Goal: Complete application form: Complete application form

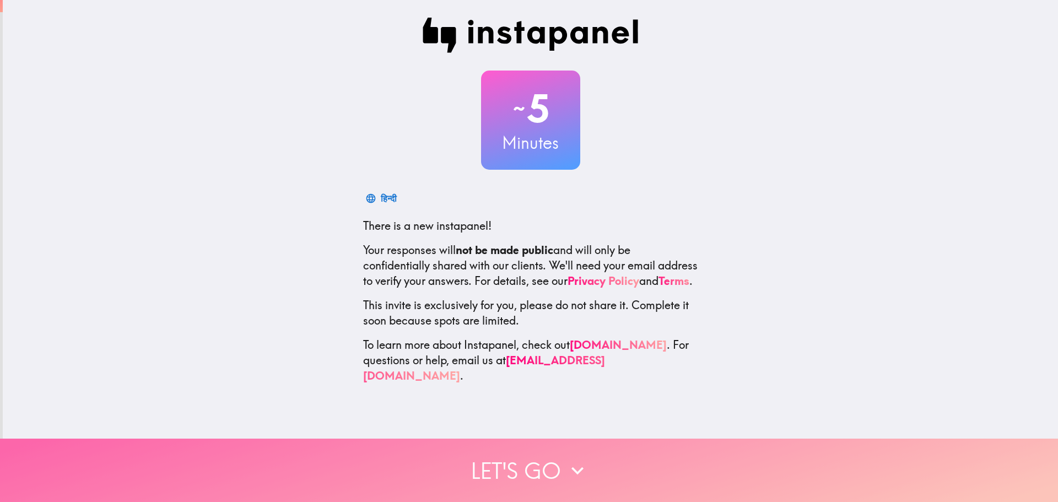
click at [566, 470] on icon "button" at bounding box center [578, 471] width 24 height 24
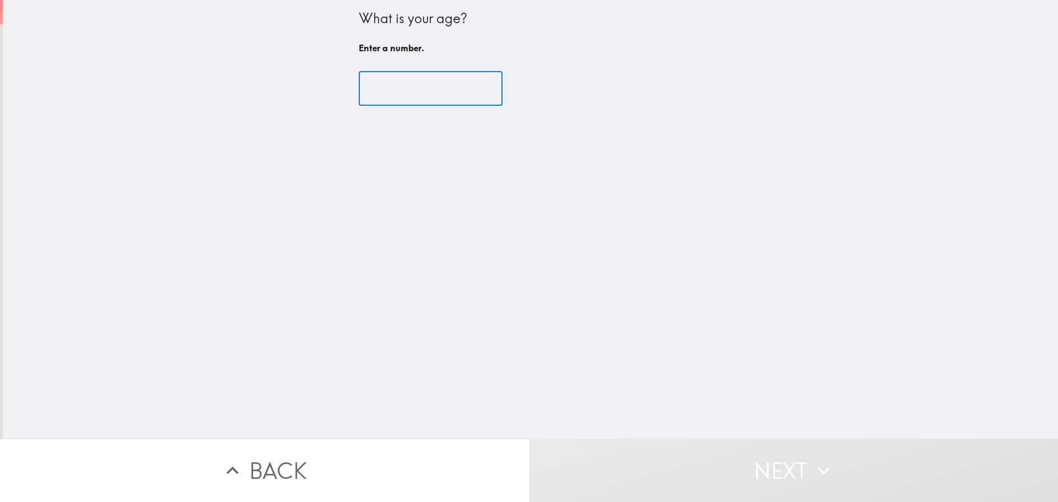
click at [395, 85] on input "number" at bounding box center [431, 89] width 144 height 34
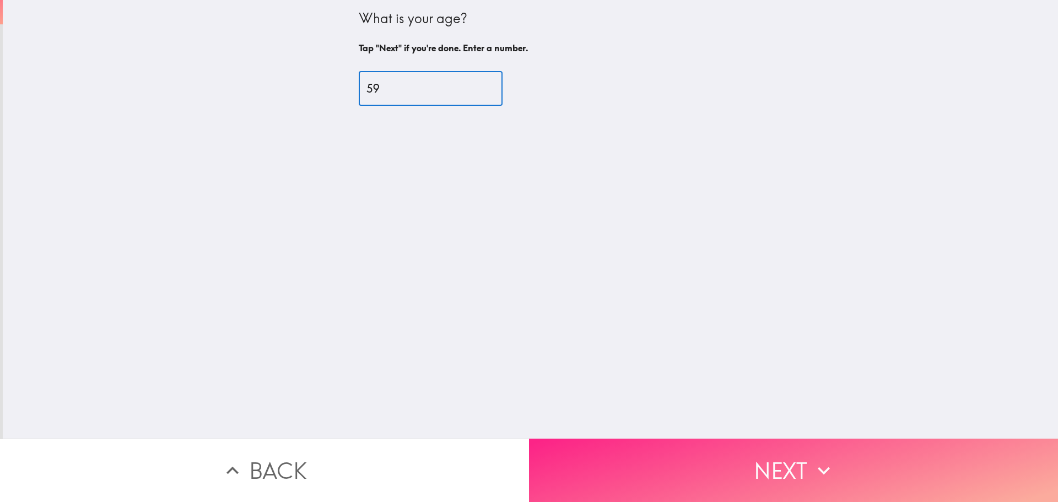
type input "59"
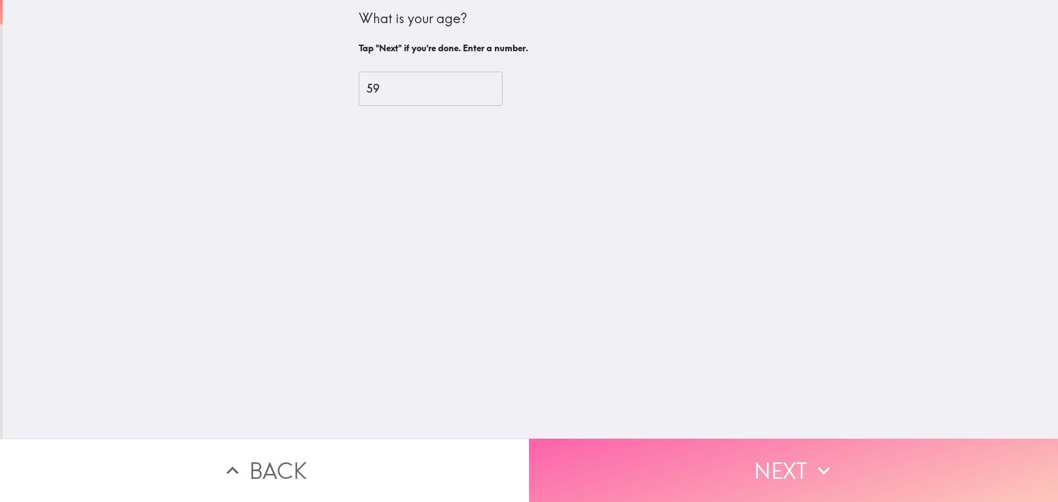
click at [788, 465] on button "Next" at bounding box center [793, 470] width 529 height 63
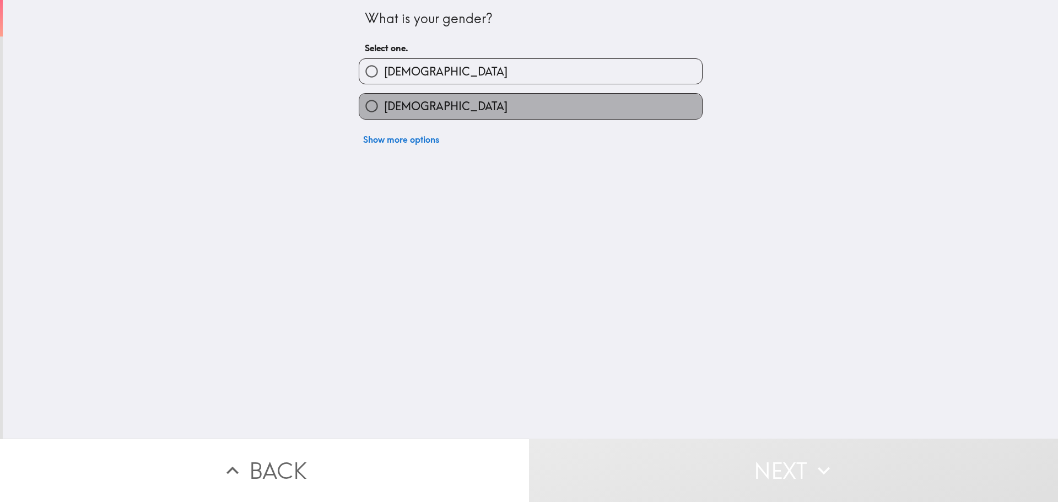
click at [460, 109] on label "[DEMOGRAPHIC_DATA]" at bounding box center [530, 106] width 343 height 25
click at [384, 109] on input "[DEMOGRAPHIC_DATA]" at bounding box center [371, 106] width 25 height 25
radio input "true"
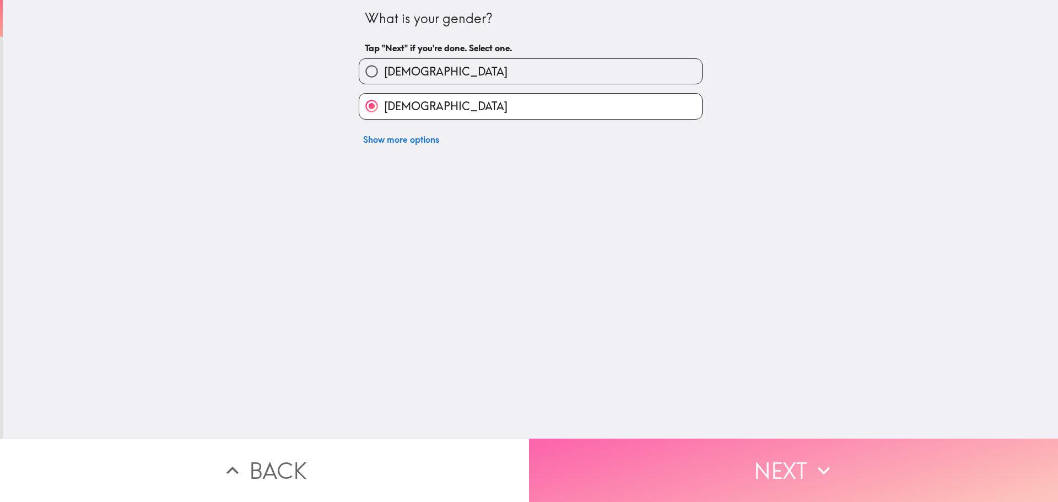
click at [647, 469] on button "Next" at bounding box center [793, 470] width 529 height 63
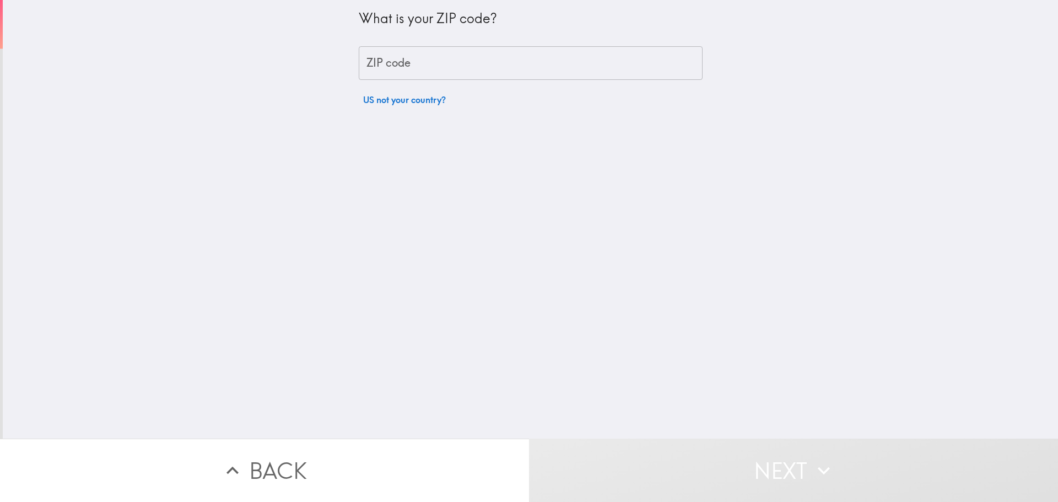
click at [418, 66] on input "ZIP code" at bounding box center [531, 63] width 344 height 34
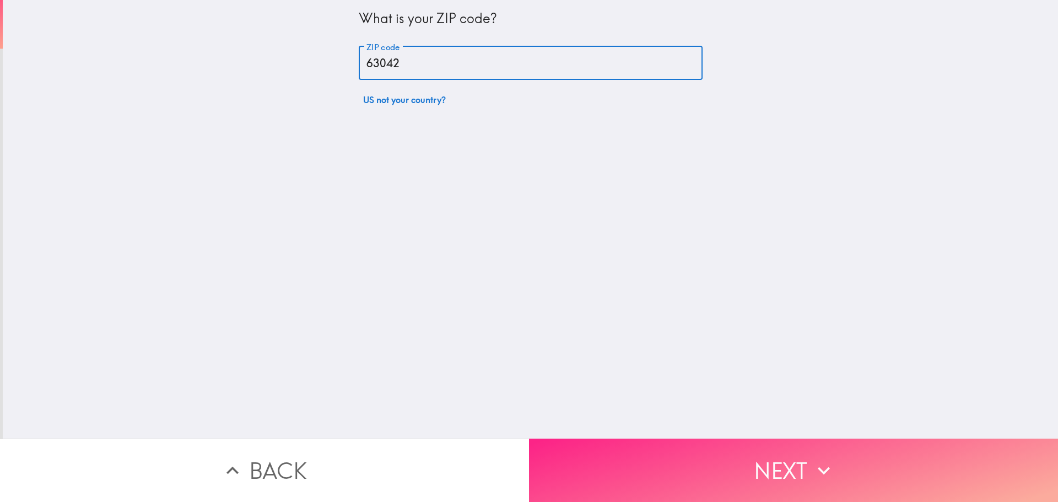
type input "63042"
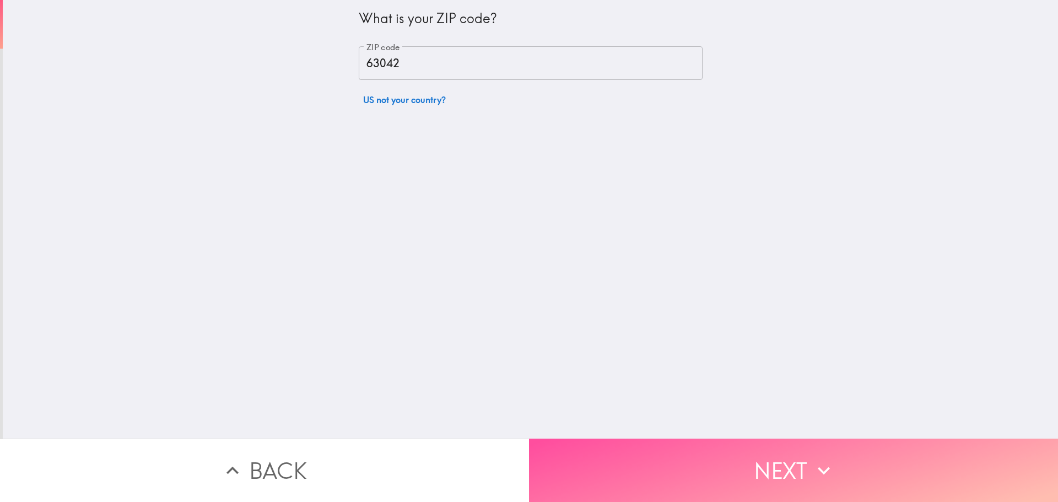
drag, startPoint x: 613, startPoint y: 469, endPoint x: 609, endPoint y: 463, distance: 7.1
click at [612, 465] on button "Next" at bounding box center [793, 470] width 529 height 63
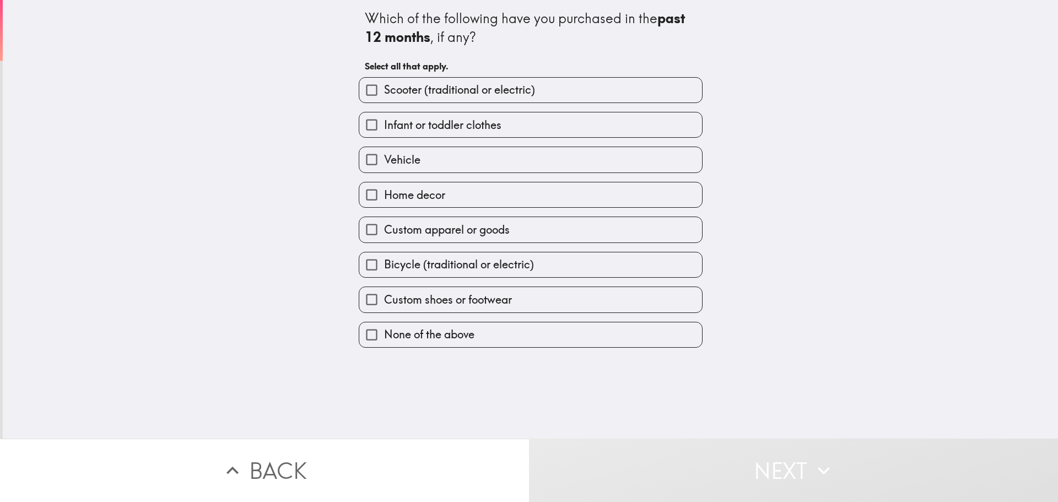
click at [432, 129] on span "Infant or toddler clothes" at bounding box center [442, 124] width 117 height 15
click at [384, 129] on input "Infant or toddler clothes" at bounding box center [371, 124] width 25 height 25
checkbox input "true"
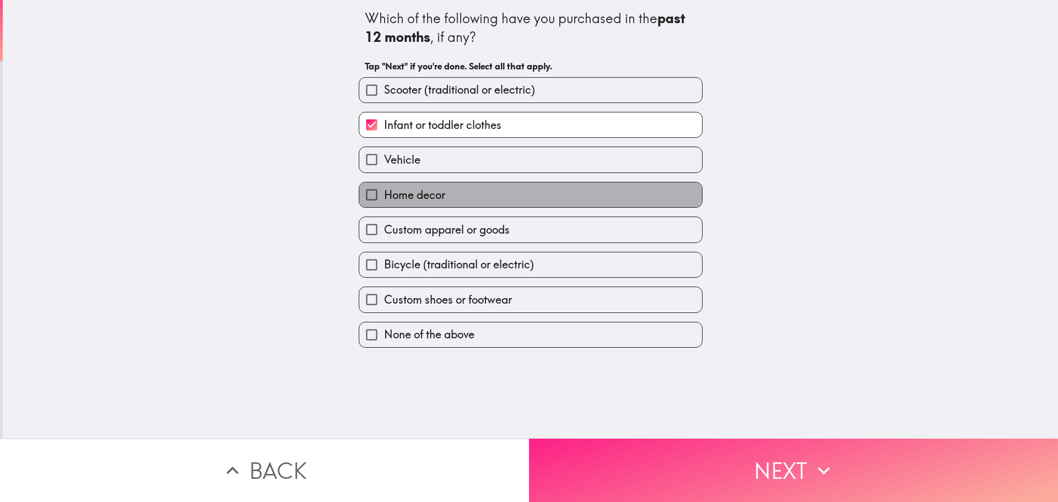
drag, startPoint x: 483, startPoint y: 197, endPoint x: 615, endPoint y: 437, distance: 274.1
click at [485, 197] on label "Home decor" at bounding box center [530, 194] width 343 height 25
click at [384, 197] on input "Home decor" at bounding box center [371, 194] width 25 height 25
checkbox input "true"
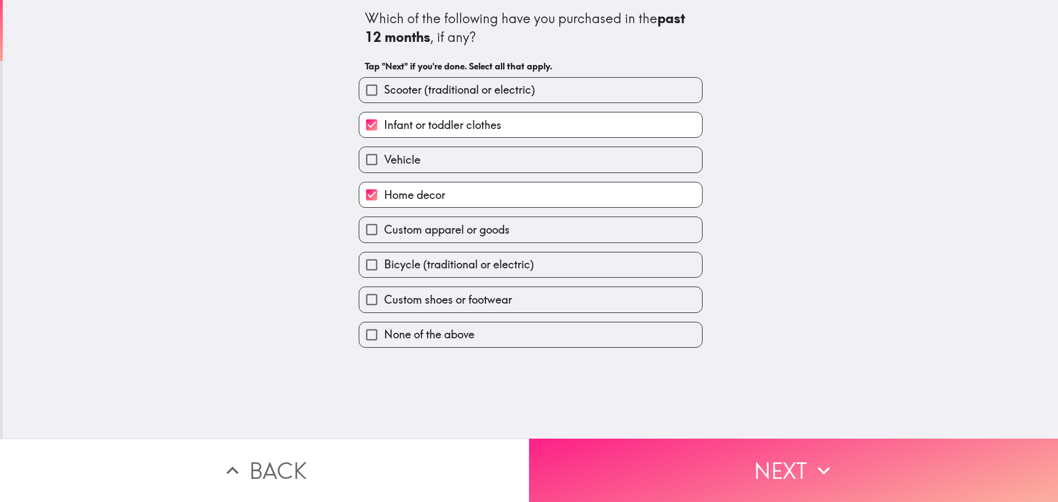
click at [643, 465] on button "Next" at bounding box center [793, 470] width 529 height 63
